Goal: Task Accomplishment & Management: Use online tool/utility

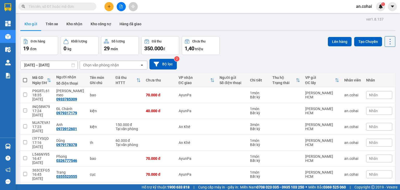
click at [64, 16] on div "ver 1.8.137 Kho gửi Trên xe Kho nhận Kho công nợ Hàng đã giao Đơn hàng 19 đơn K…" at bounding box center [207, 140] width 379 height 249
click at [74, 26] on button "Kho nhận" at bounding box center [74, 24] width 24 height 12
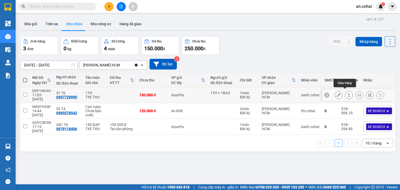
click at [347, 93] on icon at bounding box center [349, 95] width 4 height 4
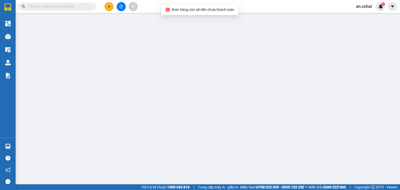
type input "1TH + 1BAO"
type input "0397729990"
type input "S1 T6"
type input "130.000"
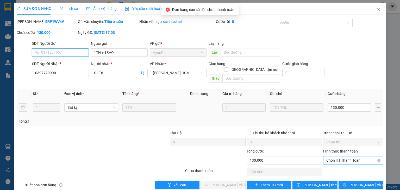
click at [337, 156] on span "Chọn HT Thanh Toán" at bounding box center [353, 160] width 54 height 8
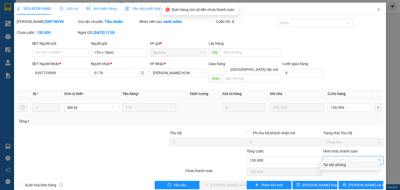
click at [337, 162] on div "Tại văn phòng" at bounding box center [349, 165] width 53 height 6
type input "0"
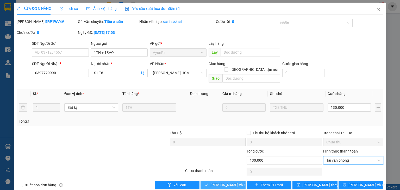
click at [230, 182] on span "[PERSON_NAME] và Giao hàng" at bounding box center [235, 185] width 50 height 6
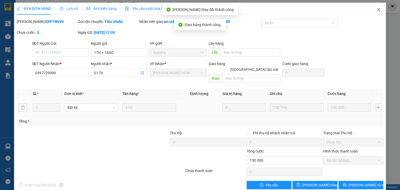
click at [376, 11] on icon "close" at bounding box center [378, 10] width 4 height 4
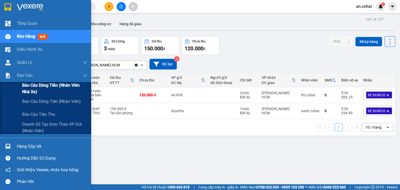
click at [23, 87] on span "Báo cáo dòng tiền (Nhân viên Nhà xe)" at bounding box center [54, 88] width 65 height 13
